Goal: Find specific page/section: Find specific page/section

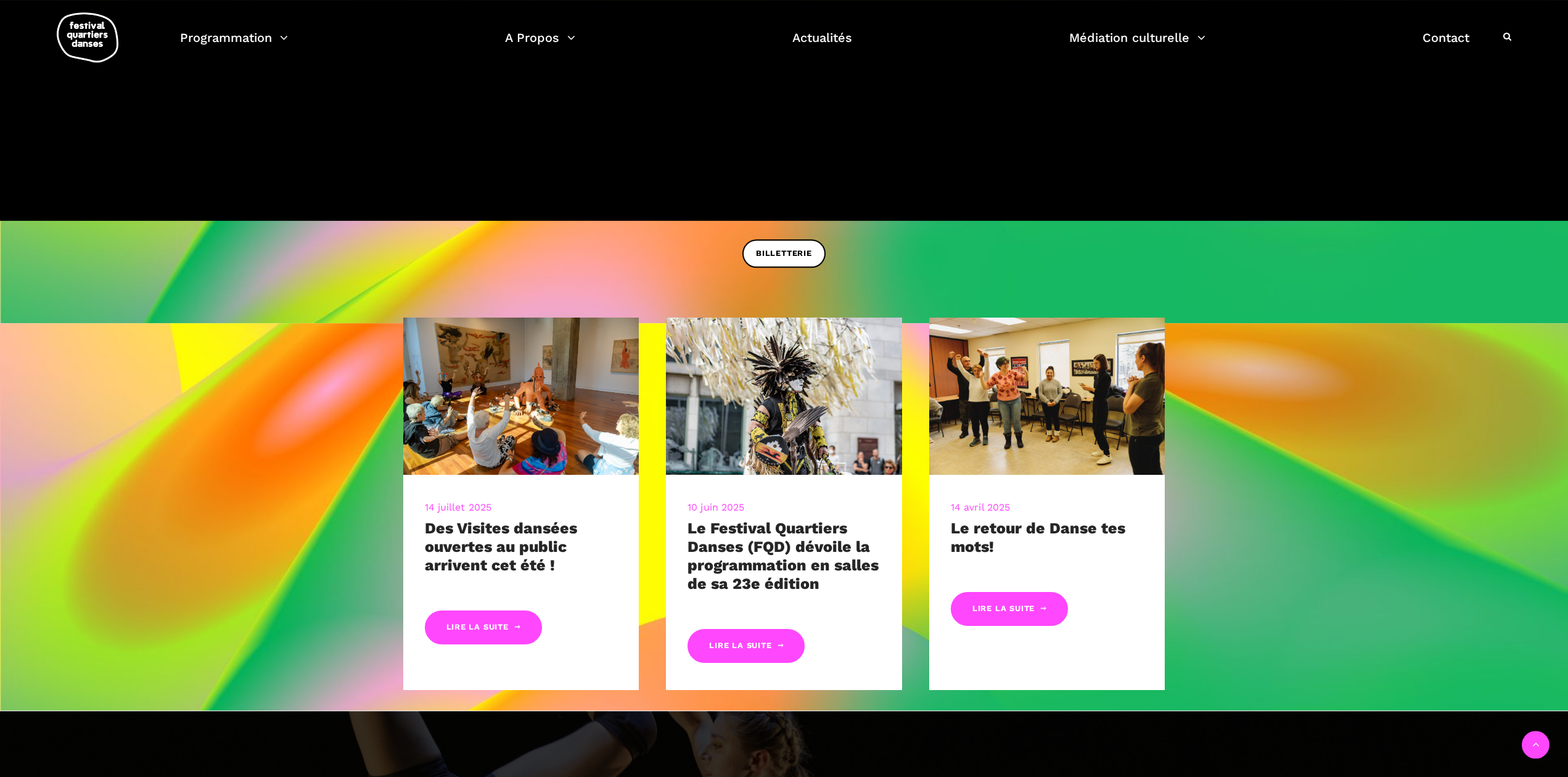
scroll to position [566, 0]
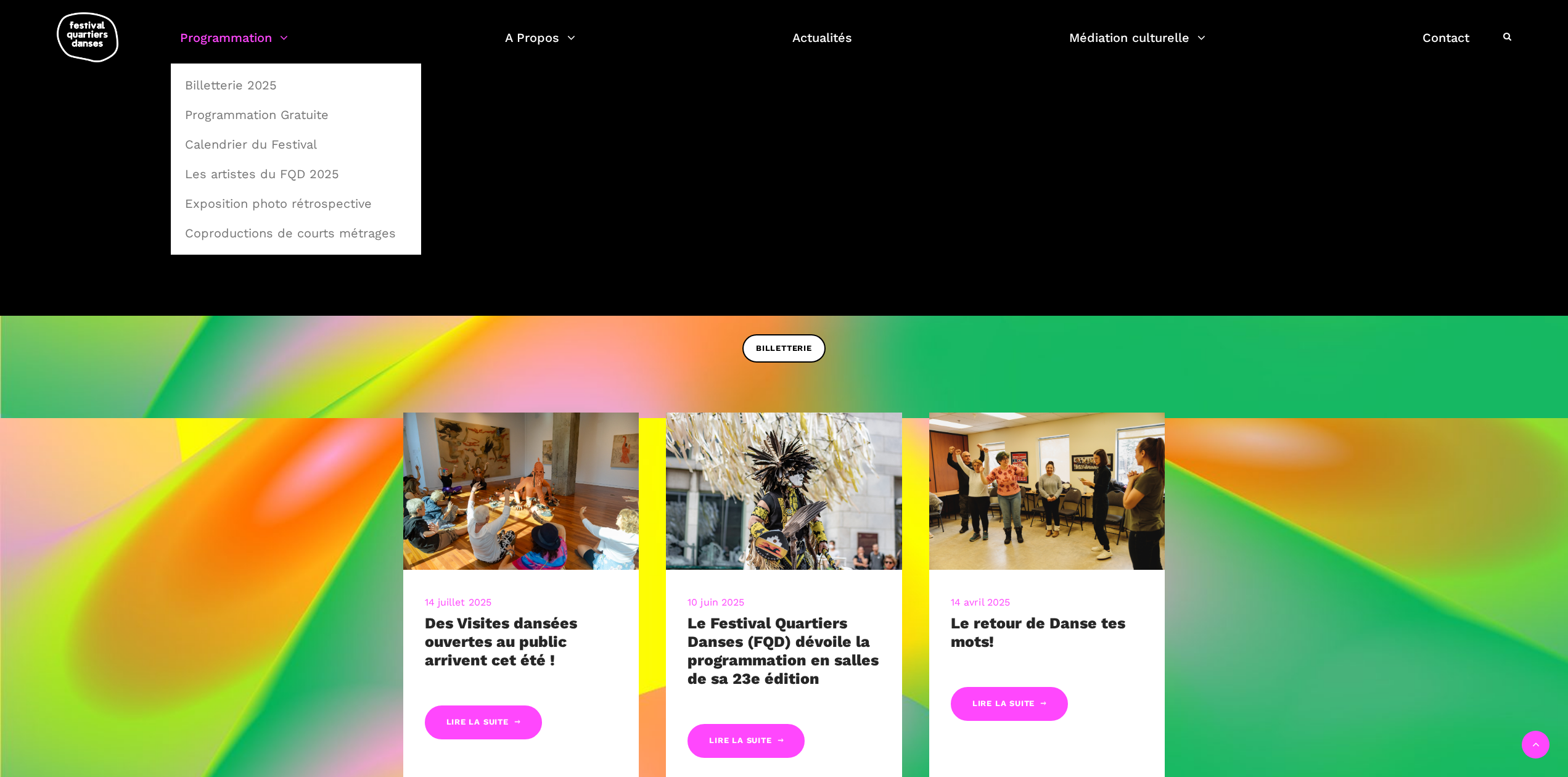
click at [215, 42] on link "Programmation" at bounding box center [234, 45] width 108 height 36
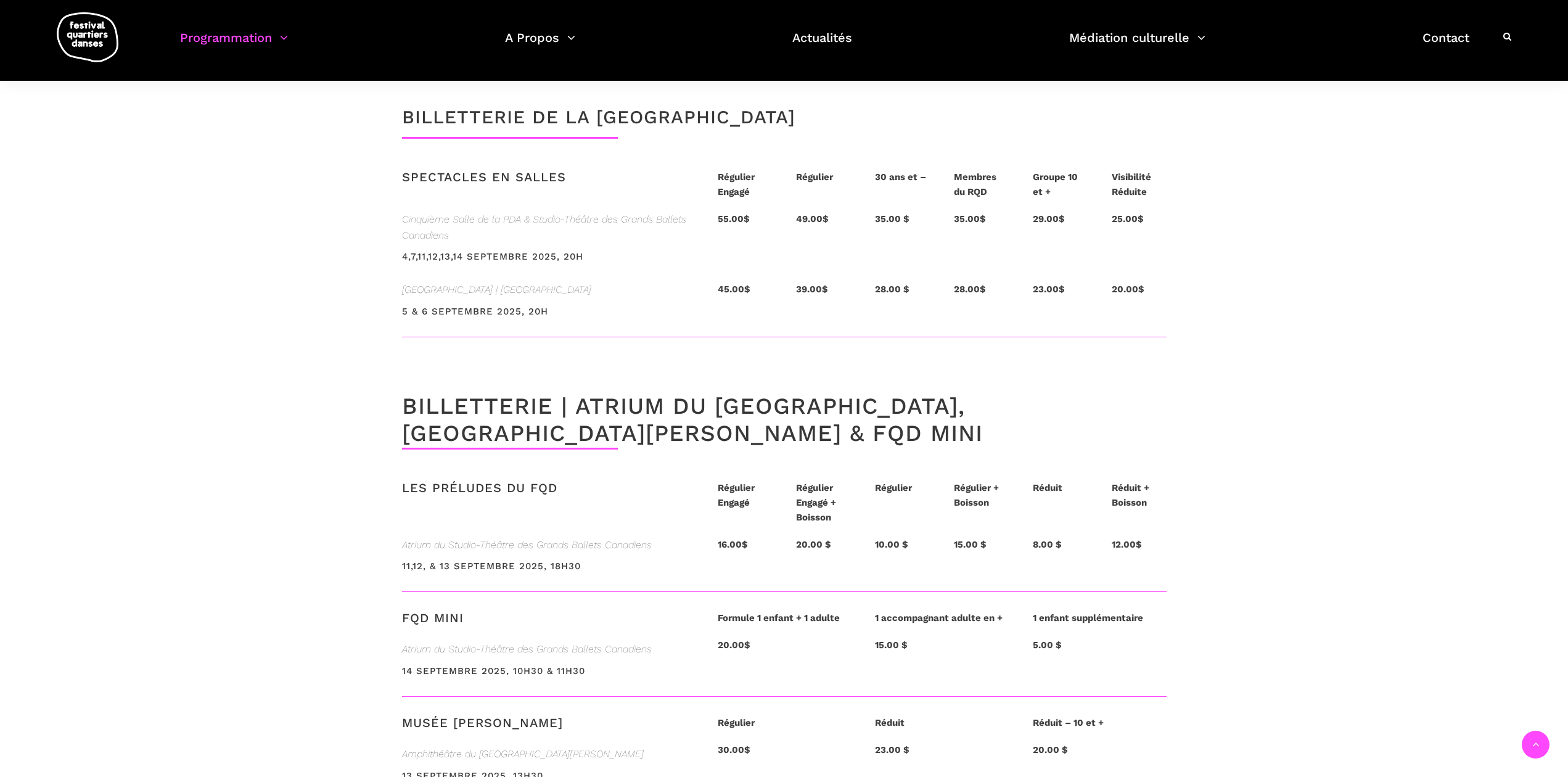
scroll to position [2327, 0]
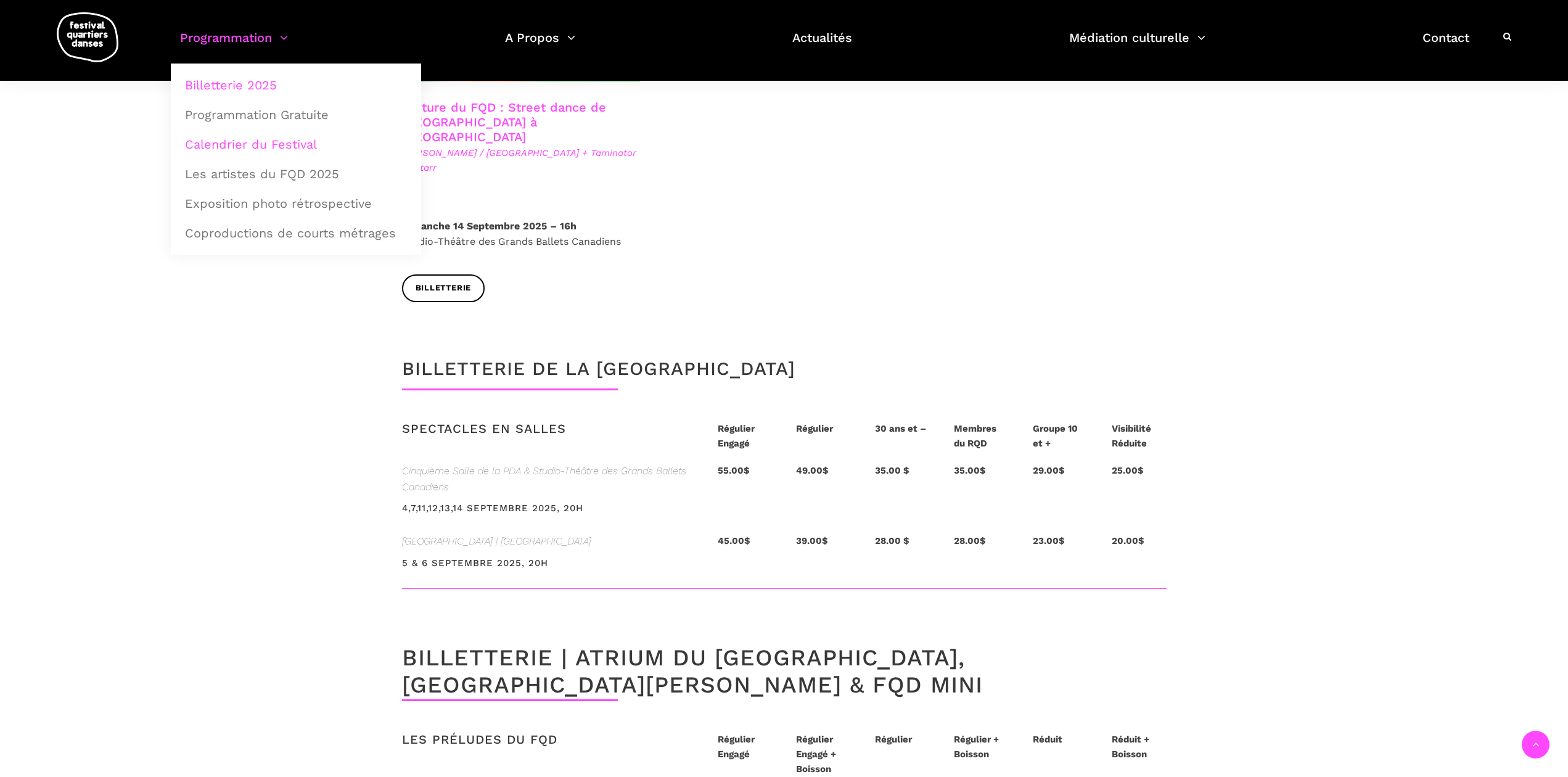
click at [250, 147] on link "Calendrier du Festival" at bounding box center [296, 144] width 237 height 29
